Goal: Task Accomplishment & Management: Use online tool/utility

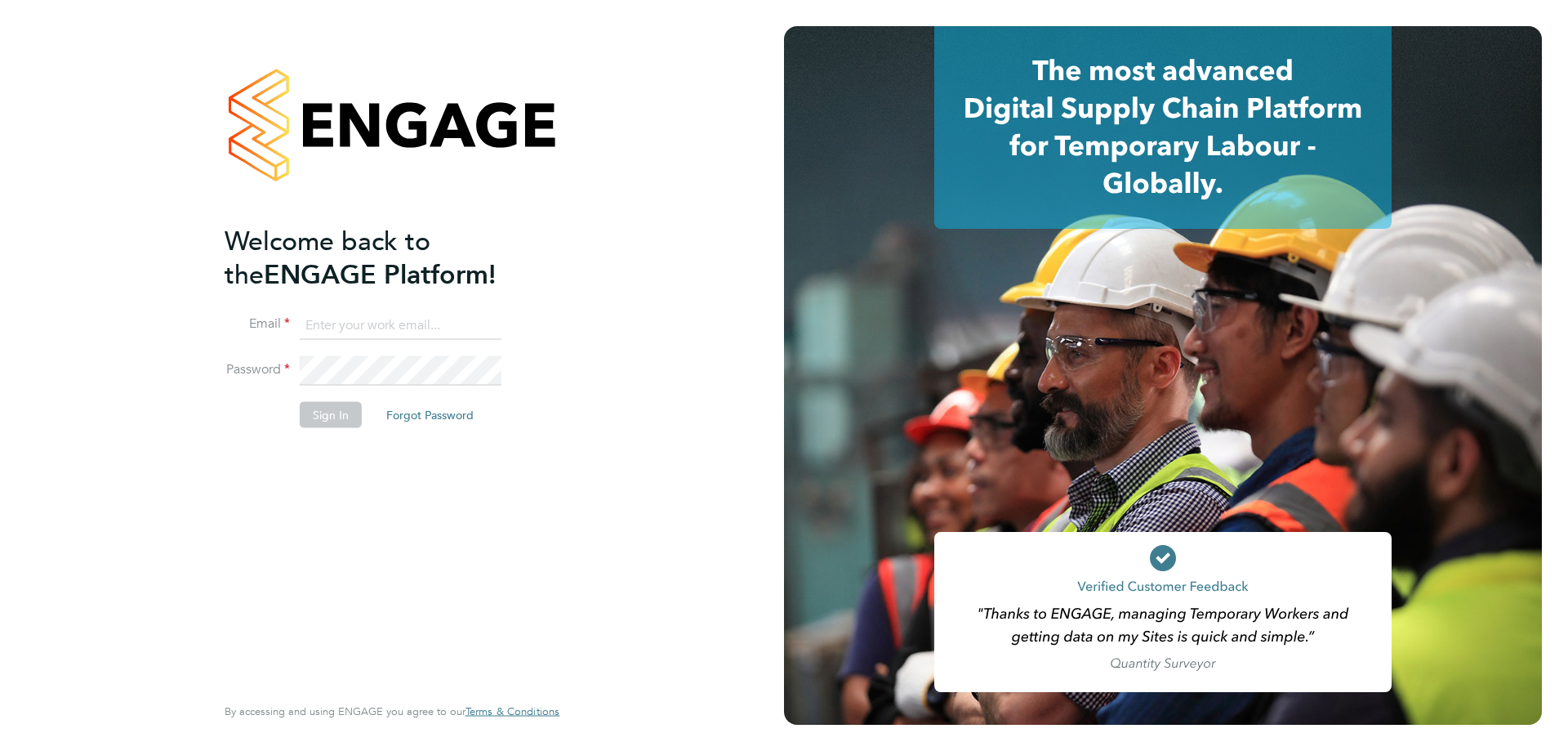
type input "[PERSON_NAME][EMAIL_ADDRESS][DOMAIN_NAME]"
click at [326, 410] on button "Sign In" at bounding box center [330, 414] width 62 height 26
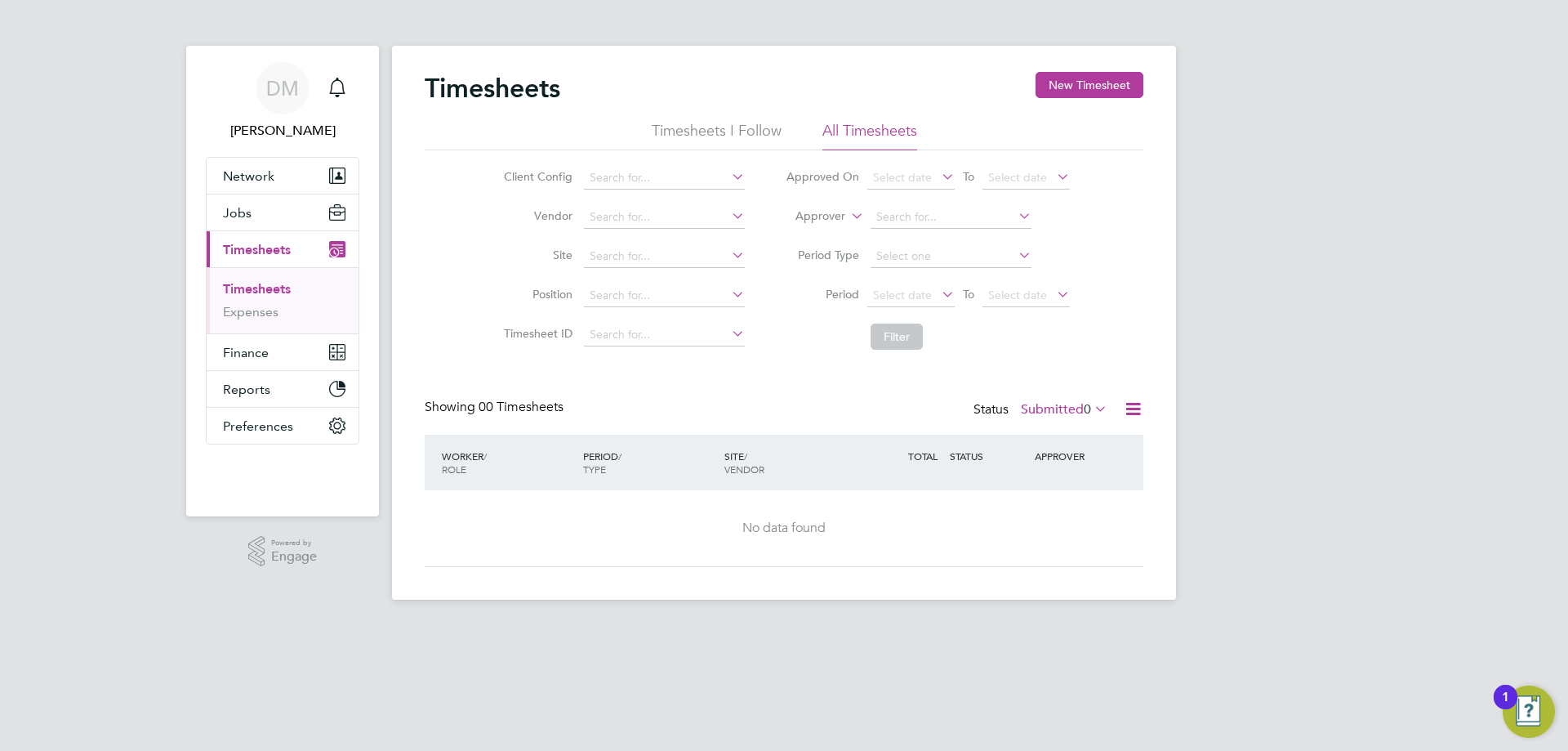
click at [1134, 410] on icon at bounding box center [1133, 409] width 20 height 20
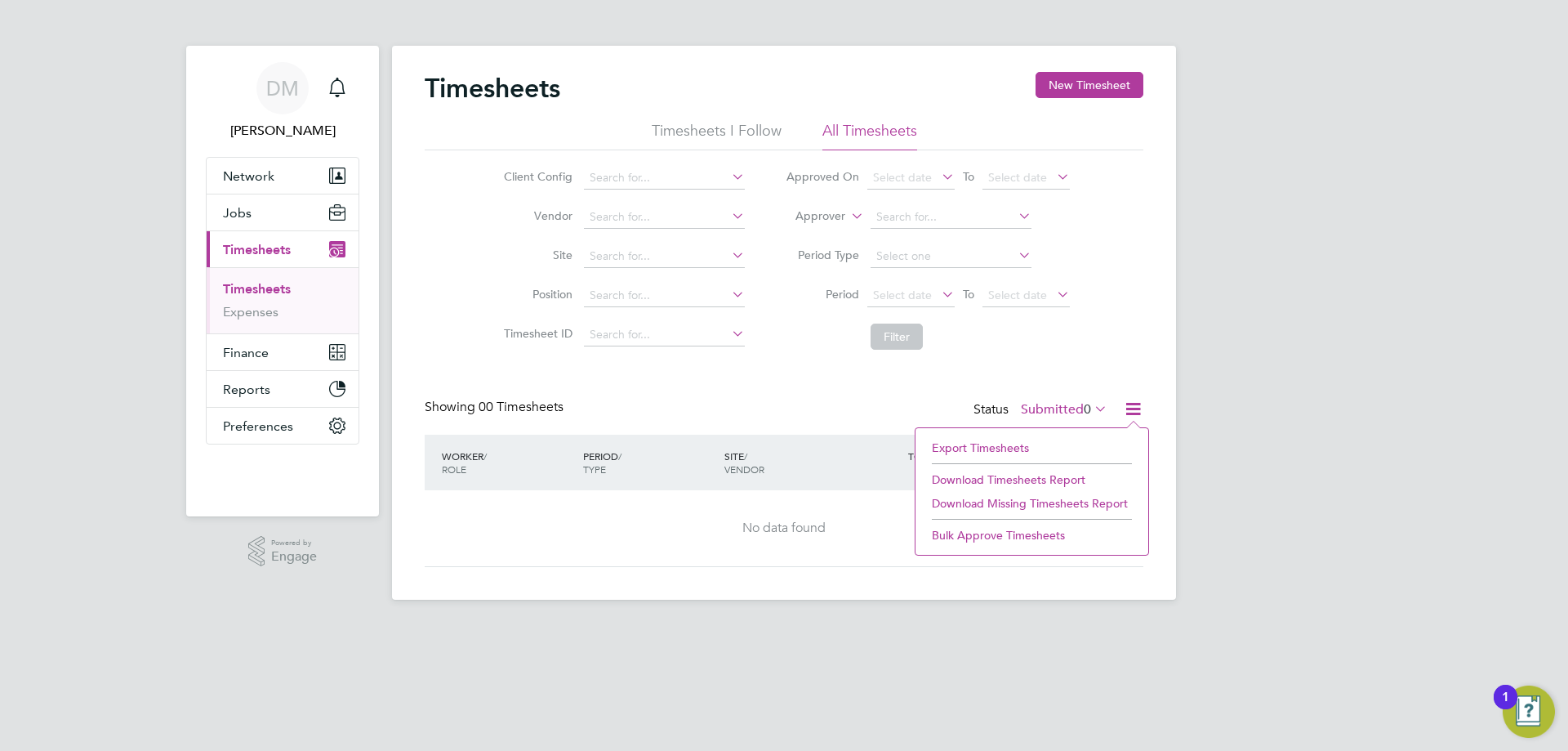
click at [956, 447] on li "Export Timesheets" at bounding box center [1031, 447] width 217 height 23
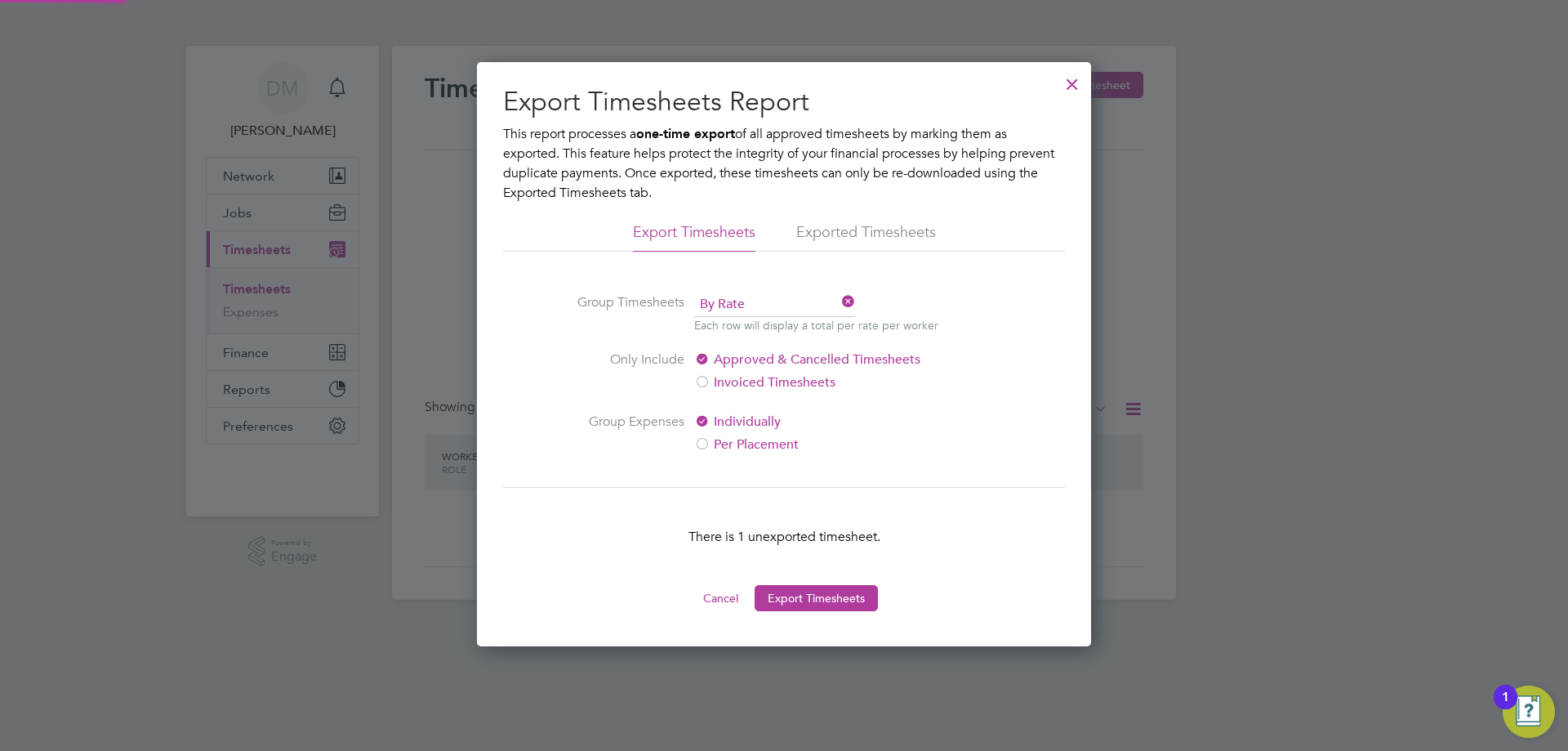
scroll to position [9, 9]
click at [822, 591] on button "Export Timesheets" at bounding box center [816, 597] width 124 height 26
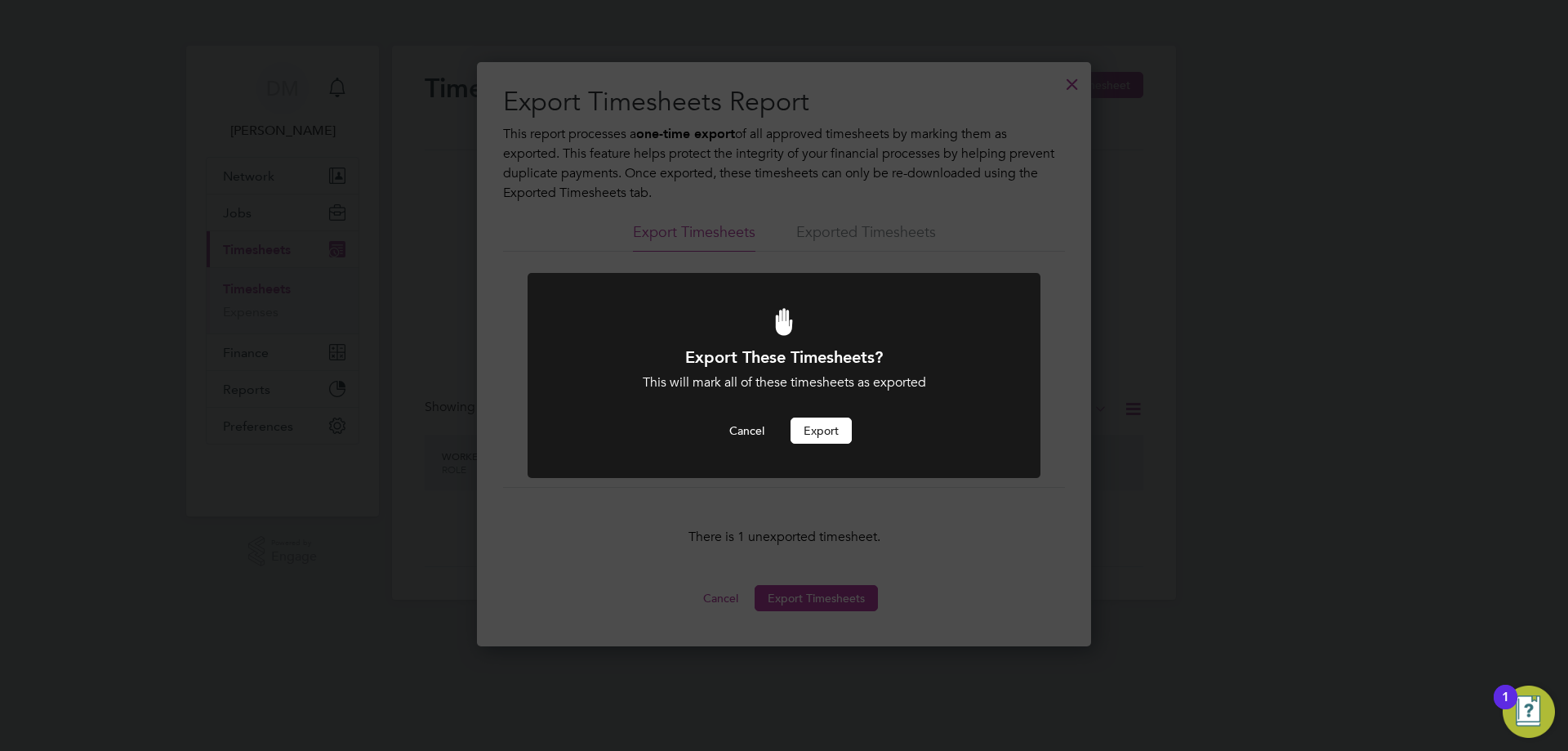
click at [817, 433] on button "Export" at bounding box center [821, 430] width 61 height 26
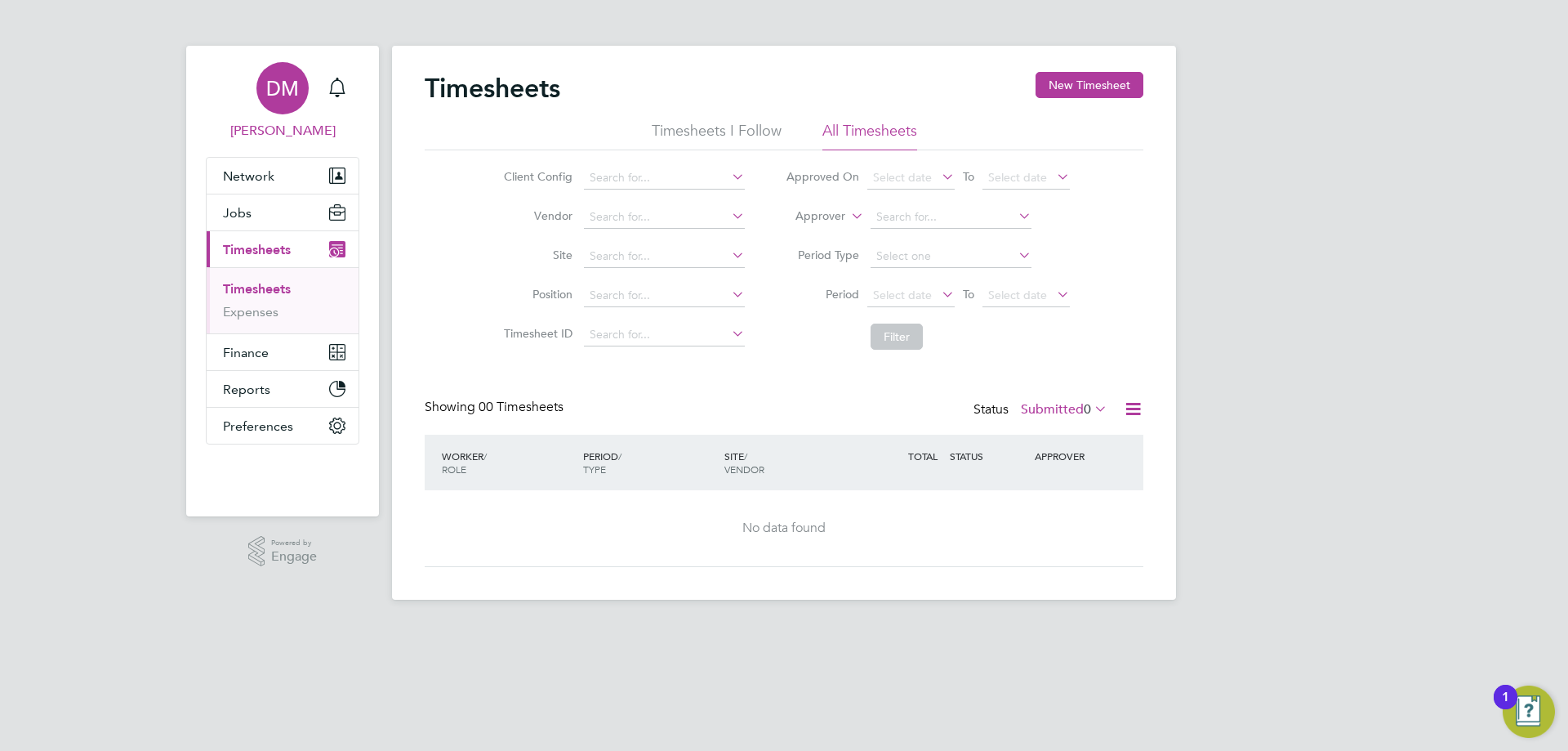
click at [283, 131] on span "Doreen Meyrick" at bounding box center [282, 131] width 154 height 20
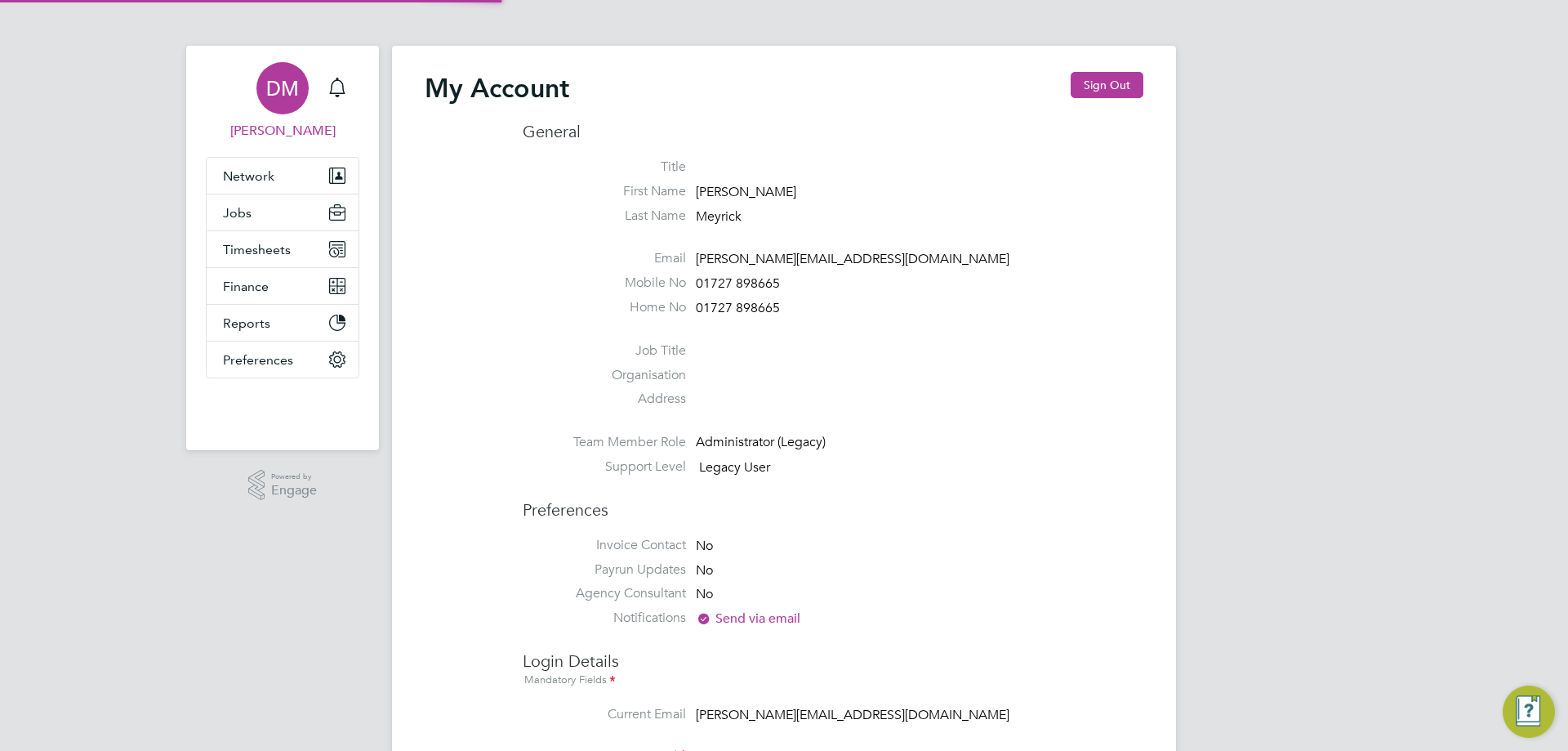
type input "[PERSON_NAME][EMAIL_ADDRESS][DOMAIN_NAME]"
click at [1106, 85] on button "Sign Out" at bounding box center [1106, 84] width 73 height 26
